Goal: Complete application form

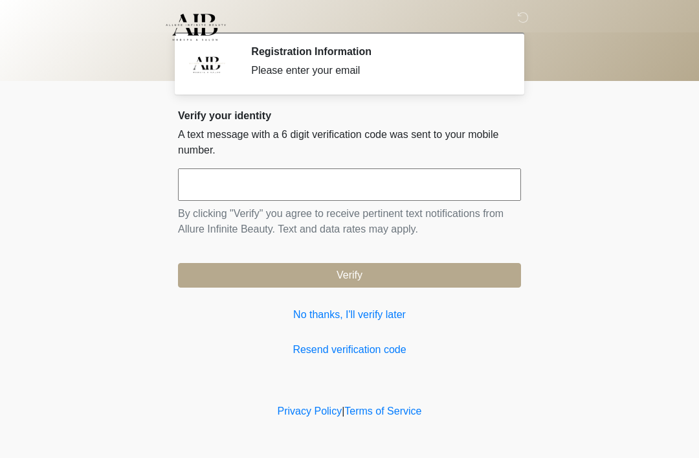
click at [317, 192] on input "text" at bounding box center [349, 184] width 343 height 32
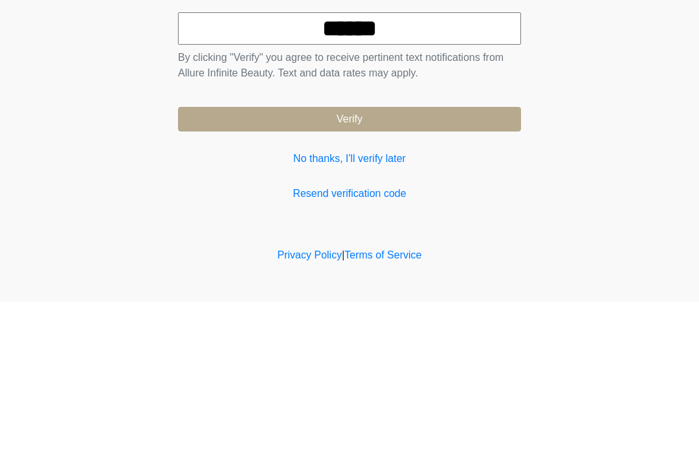
type input "******"
click at [352, 263] on button "Verify" at bounding box center [349, 275] width 343 height 25
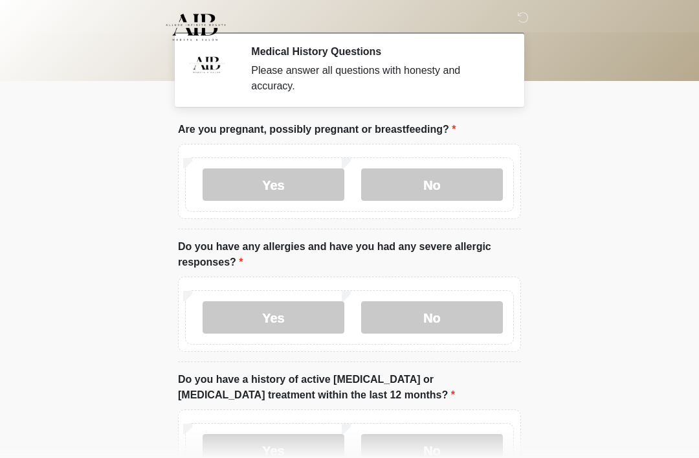
click at [444, 185] on label "No" at bounding box center [432, 184] width 142 height 32
click at [445, 319] on label "No" at bounding box center [432, 317] width 142 height 32
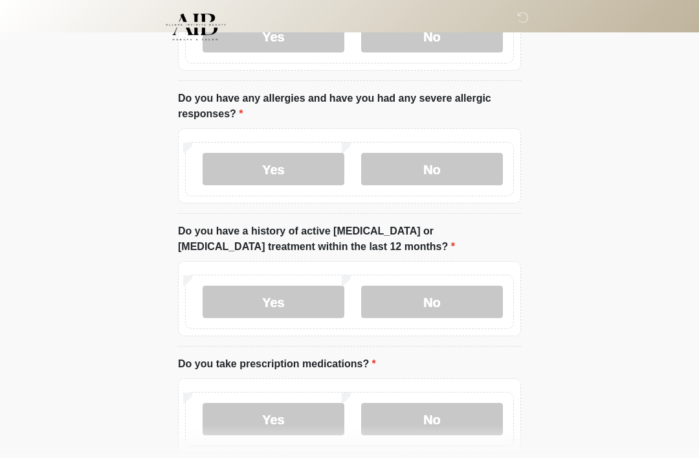
scroll to position [148, 0]
click at [444, 299] on label "No" at bounding box center [432, 302] width 142 height 32
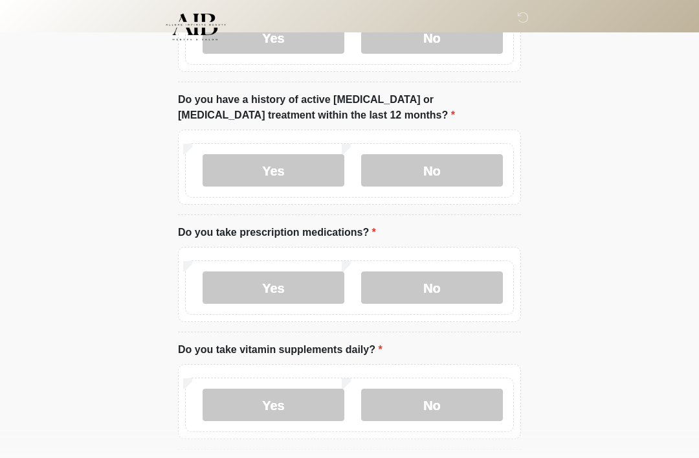
scroll to position [279, 0]
click at [306, 297] on label "Yes" at bounding box center [274, 288] width 142 height 32
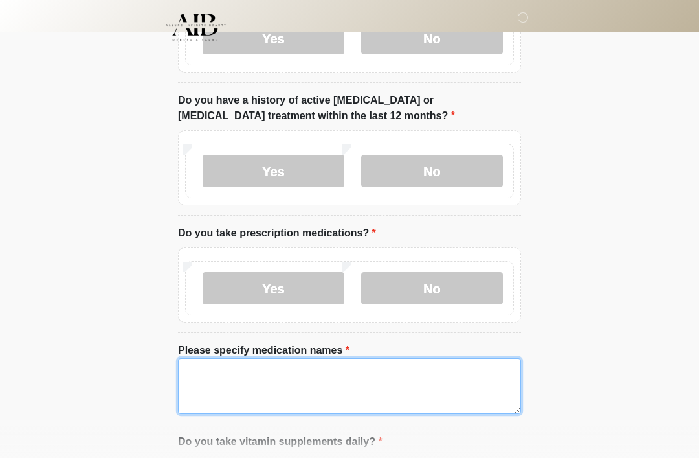
click at [218, 379] on textarea "Please specify medication names" at bounding box center [349, 386] width 343 height 56
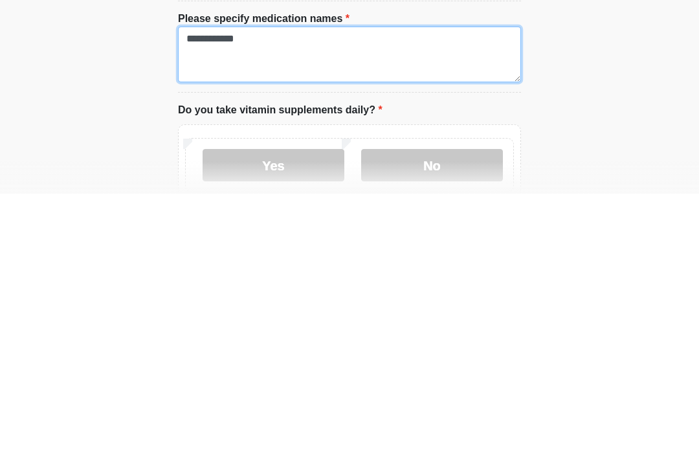
scroll to position [348, 0]
type textarea "**********"
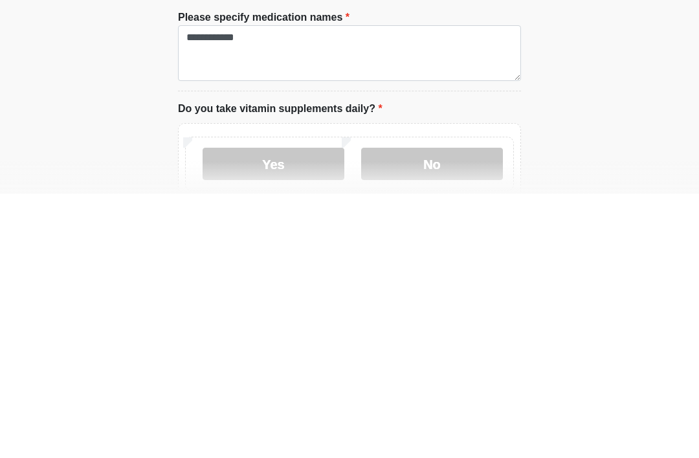
click at [302, 412] on label "Yes" at bounding box center [274, 428] width 142 height 32
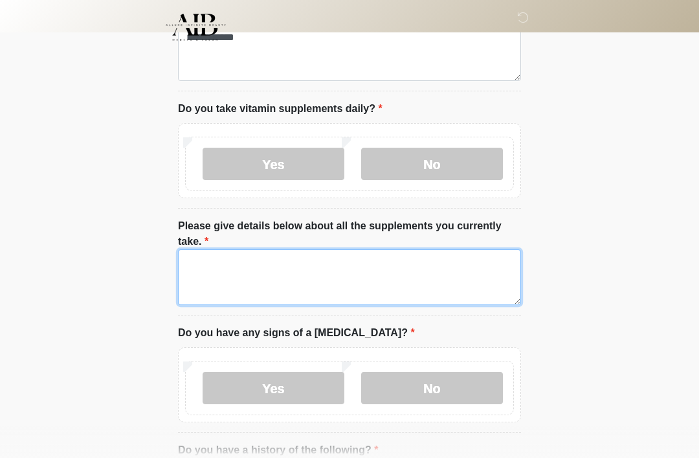
click at [220, 273] on textarea "Please give details below about all the supplements you currently take." at bounding box center [349, 277] width 343 height 56
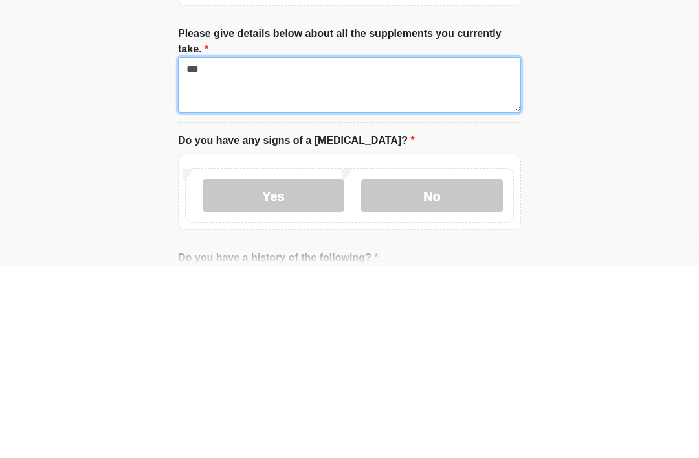
type textarea "***"
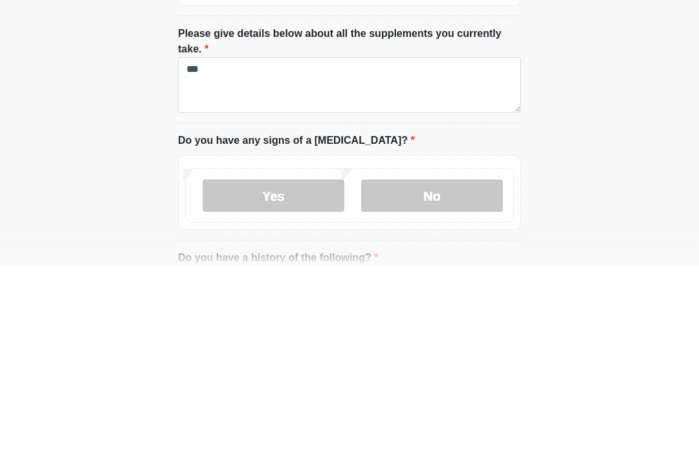
click at [442, 372] on label "No" at bounding box center [432, 388] width 142 height 32
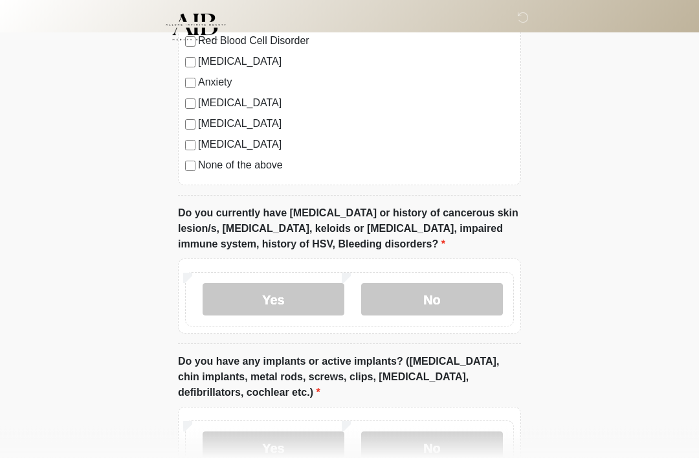
scroll to position [1170, 0]
click at [441, 294] on label "No" at bounding box center [432, 299] width 142 height 32
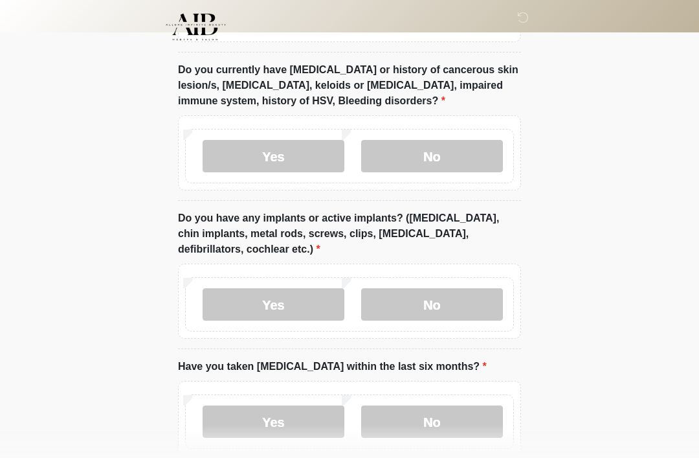
scroll to position [1312, 0]
click at [443, 299] on label "No" at bounding box center [432, 305] width 142 height 32
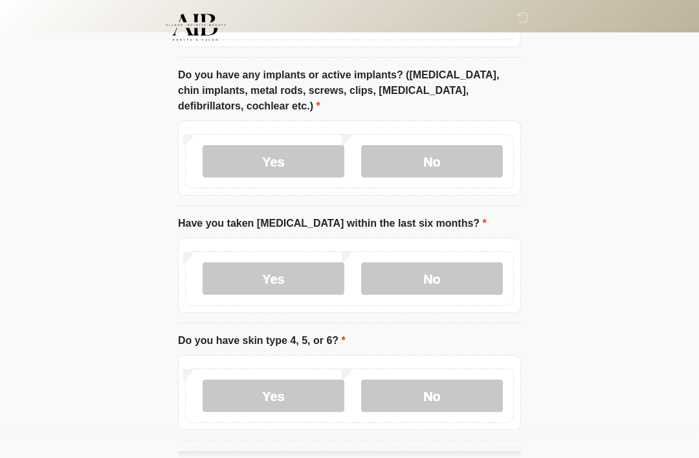
scroll to position [1457, 0]
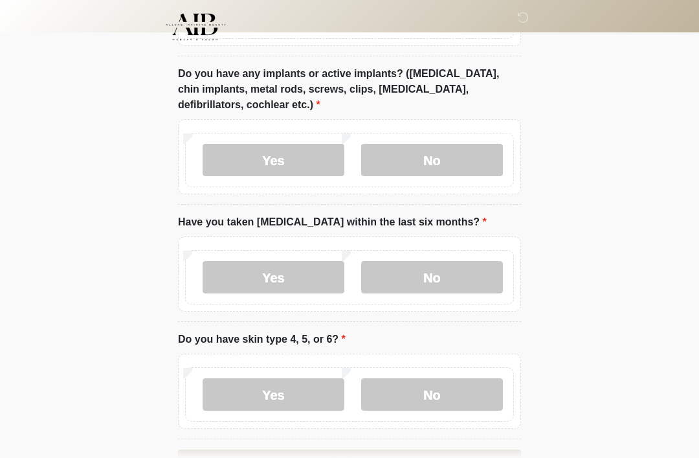
click at [447, 273] on label "No" at bounding box center [432, 278] width 142 height 32
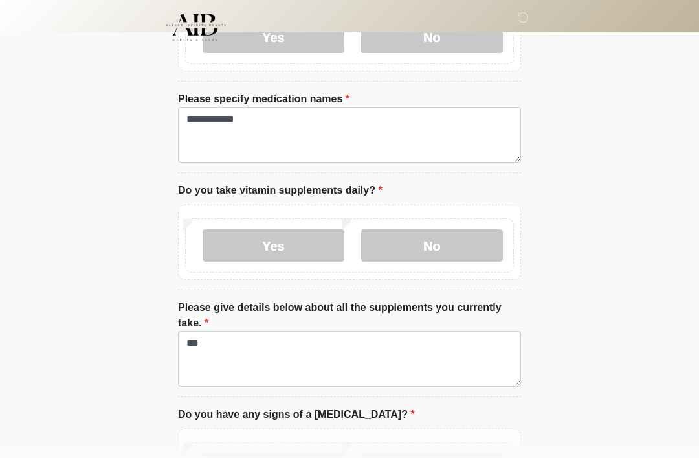
scroll to position [528, 0]
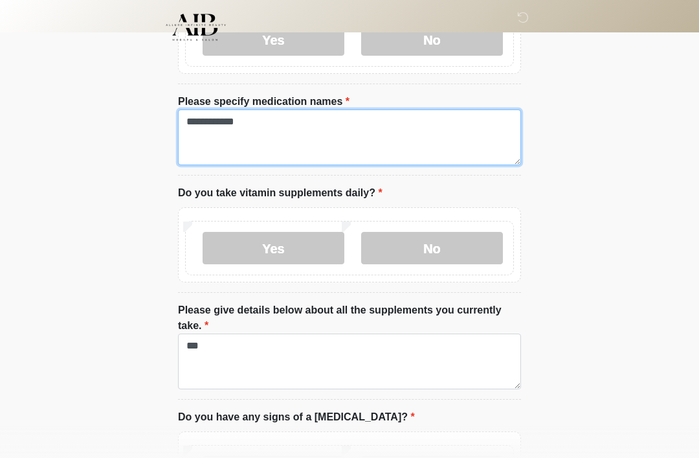
click at [256, 123] on textarea "**********" at bounding box center [349, 137] width 343 height 56
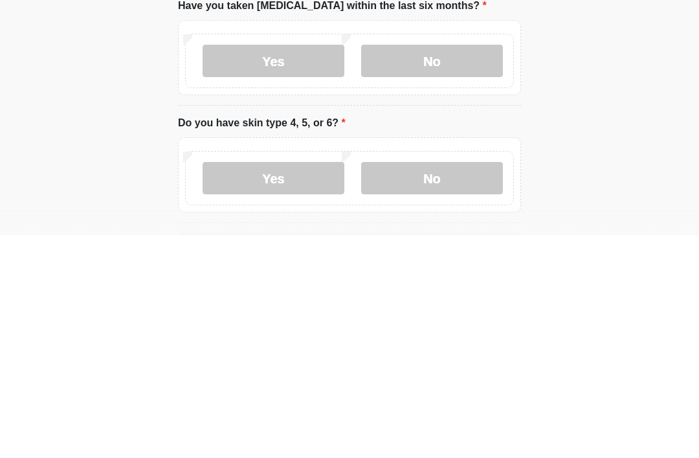
scroll to position [1467, 0]
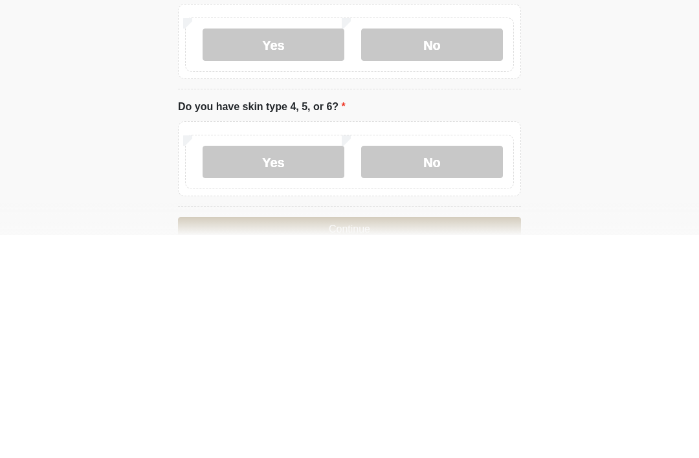
type textarea "**********"
click at [457, 369] on label "No" at bounding box center [432, 385] width 142 height 32
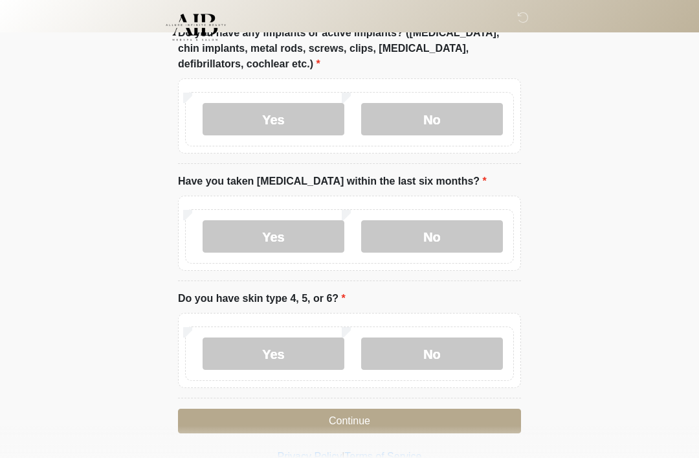
click at [371, 419] on button "Continue" at bounding box center [349, 421] width 343 height 25
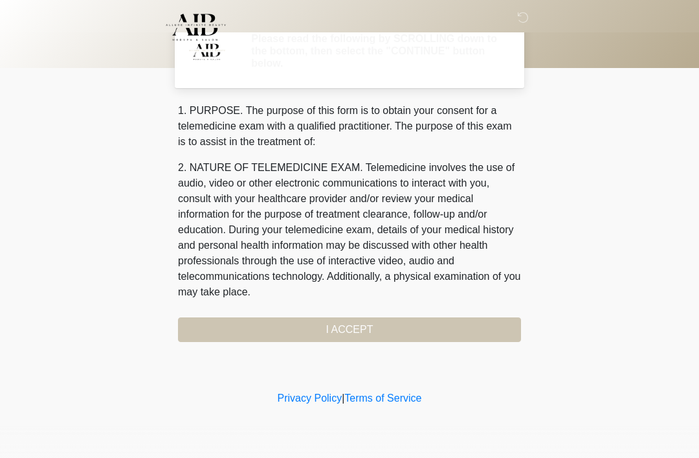
scroll to position [0, 0]
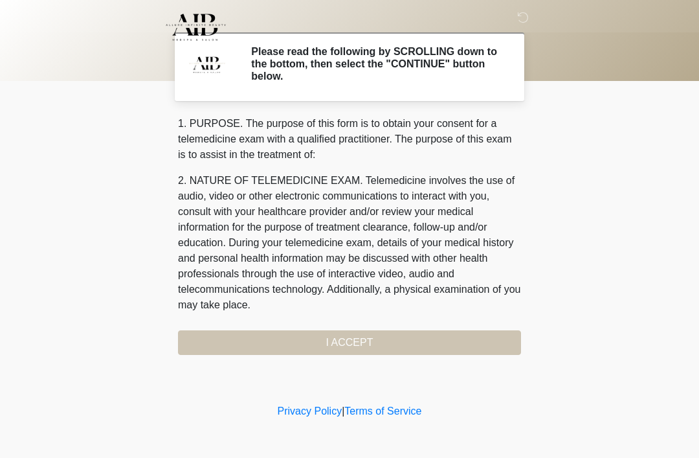
click at [356, 337] on div "1. PURPOSE. The purpose of this form is to obtain your consent for a telemedici…" at bounding box center [349, 235] width 343 height 239
click at [353, 353] on div "1. PURPOSE. The purpose of this form is to obtain your consent for a telemedici…" at bounding box center [349, 235] width 343 height 239
click at [350, 342] on div "1. PURPOSE. The purpose of this form is to obtain your consent for a telemedici…" at bounding box center [349, 235] width 343 height 239
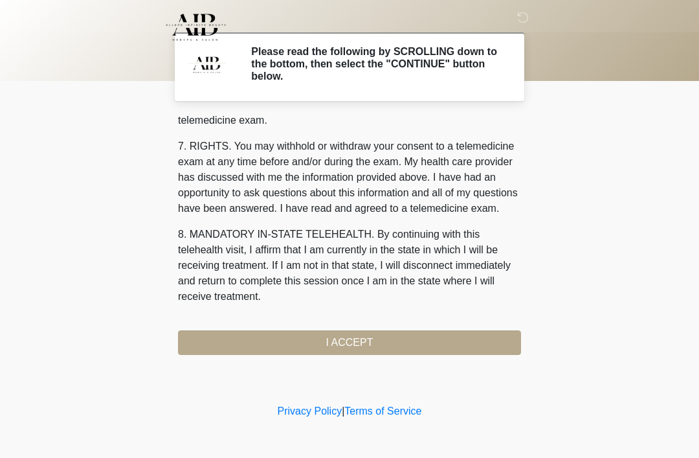
scroll to position [552, 0]
click at [356, 353] on button "I ACCEPT" at bounding box center [349, 342] width 343 height 25
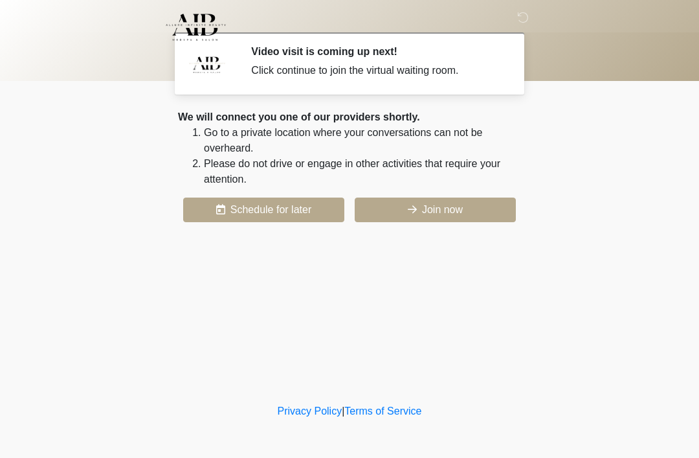
click at [445, 214] on button "Join now" at bounding box center [435, 210] width 161 height 25
